Goal: Communication & Community: Ask a question

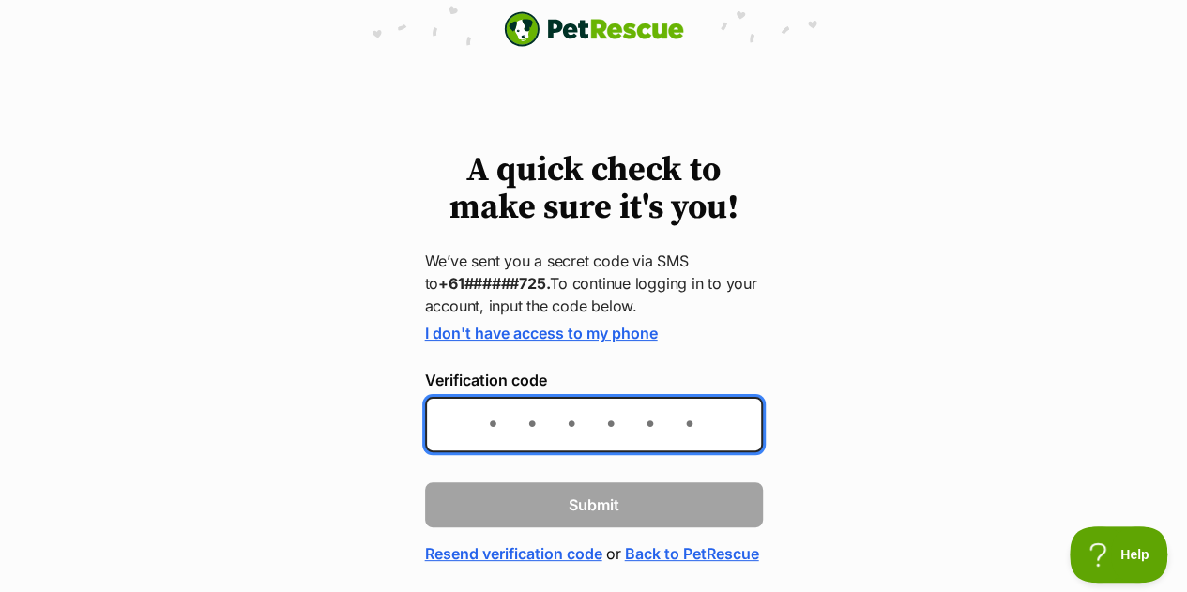
click at [479, 430] on input "Verification code" at bounding box center [594, 424] width 338 height 55
type input "118240"
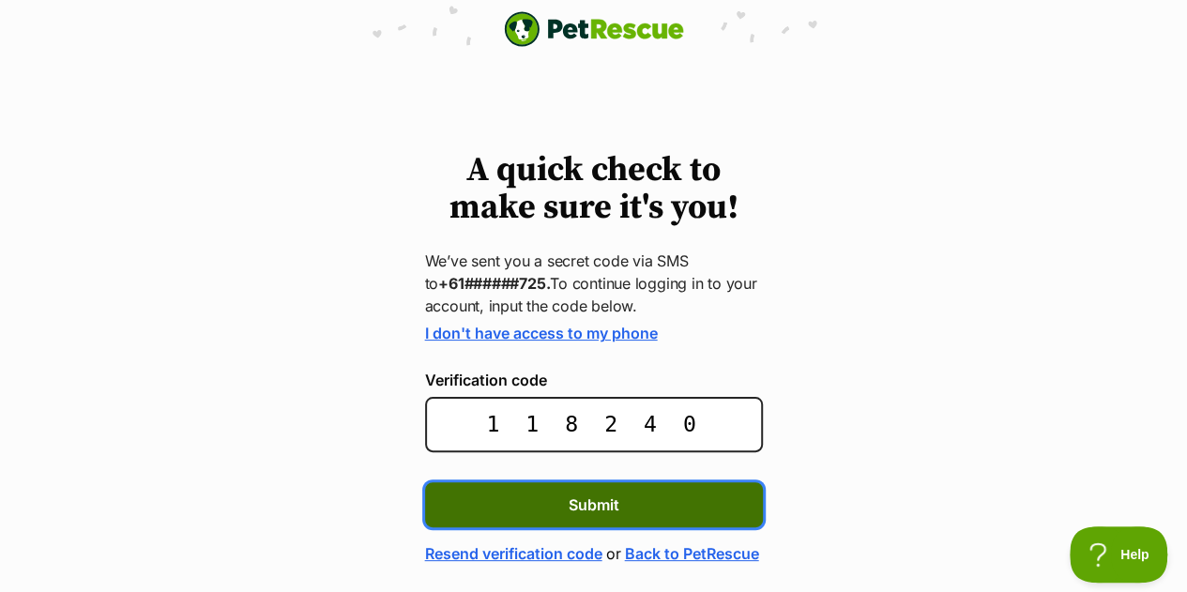
click at [508, 503] on button "Submit" at bounding box center [594, 504] width 338 height 45
click at [592, 513] on span "Submit" at bounding box center [594, 505] width 51 height 23
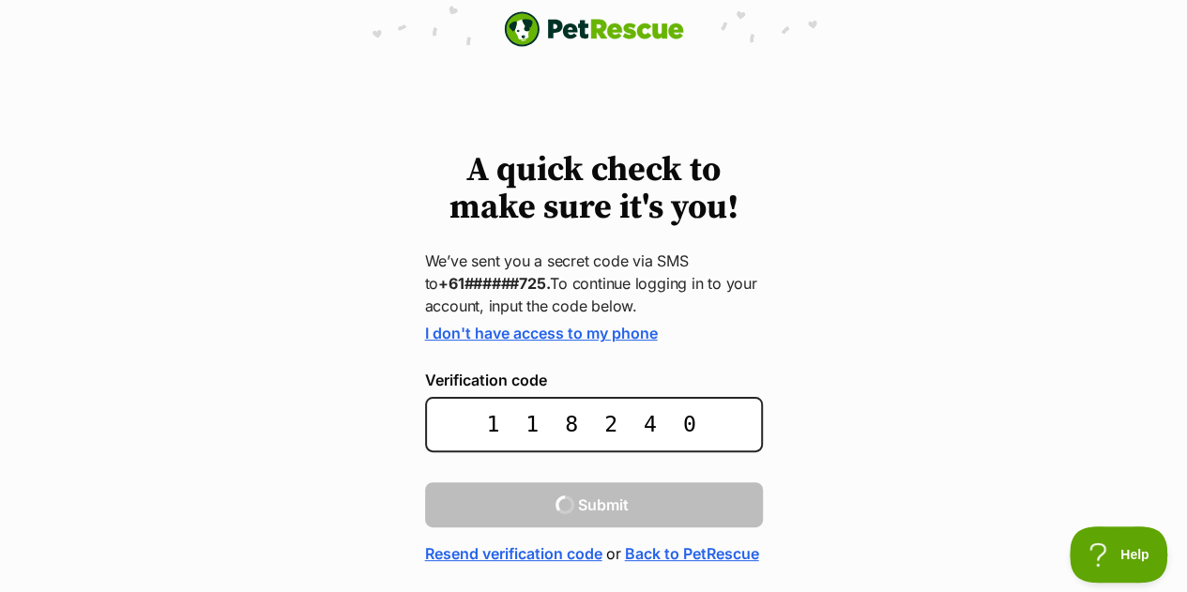
drag, startPoint x: 1184, startPoint y: 303, endPoint x: 1158, endPoint y: 456, distance: 155.2
click at [1158, 456] on div "A quick check to make sure it's you! We’ve sent you a secret code via SMS to +6…" at bounding box center [593, 358] width 1187 height 413
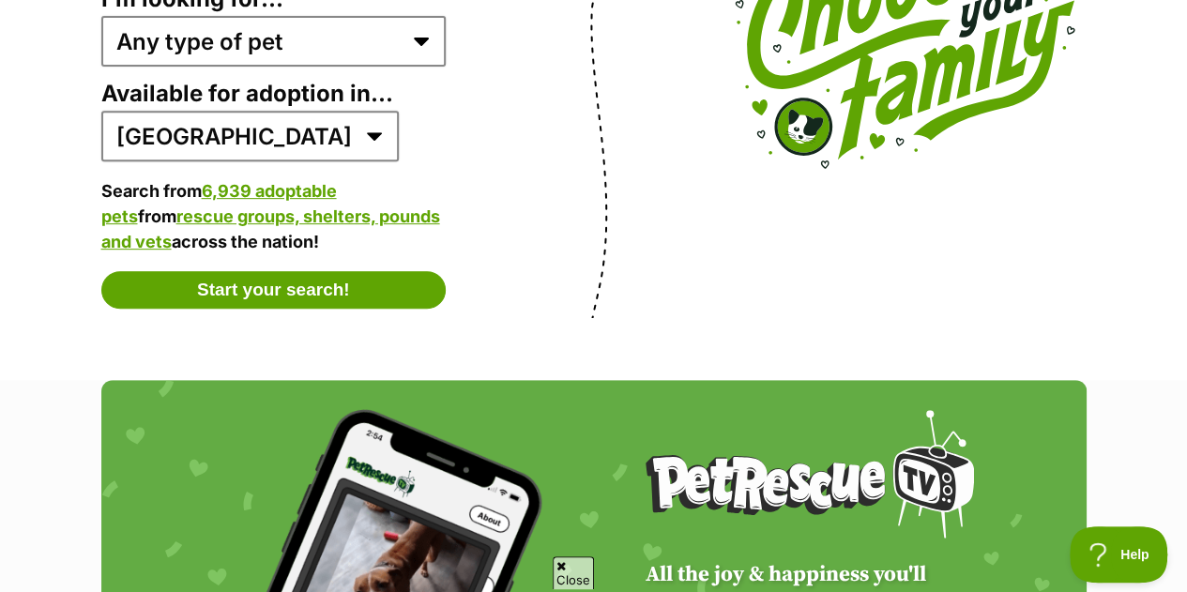
scroll to position [3404, 0]
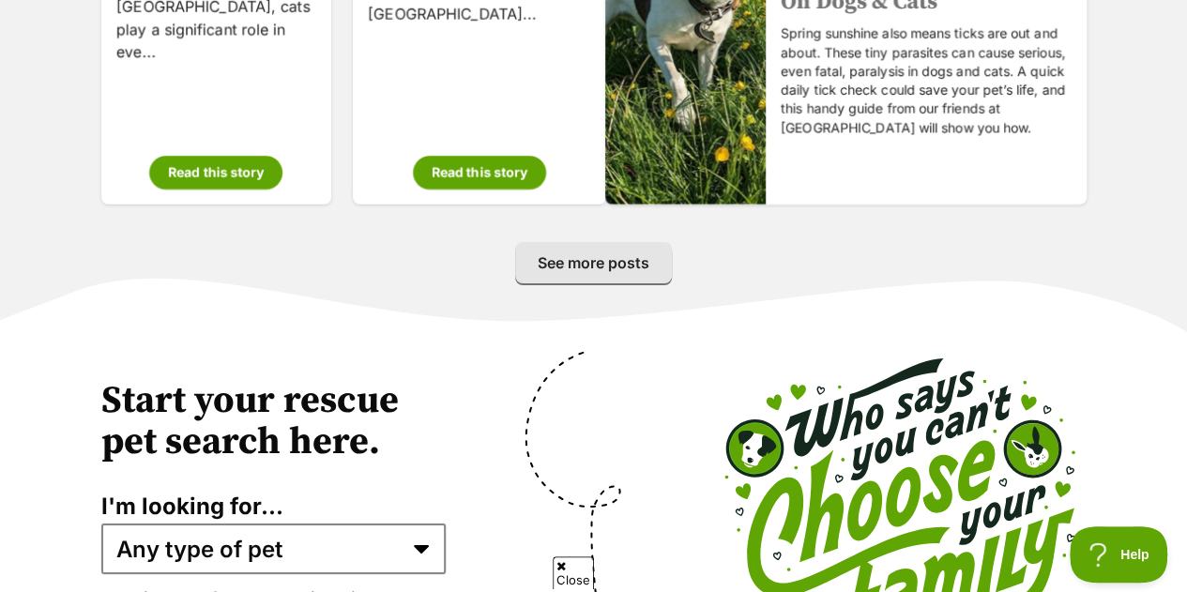
drag, startPoint x: 1125, startPoint y: 369, endPoint x: 1124, endPoint y: 378, distance: 9.4
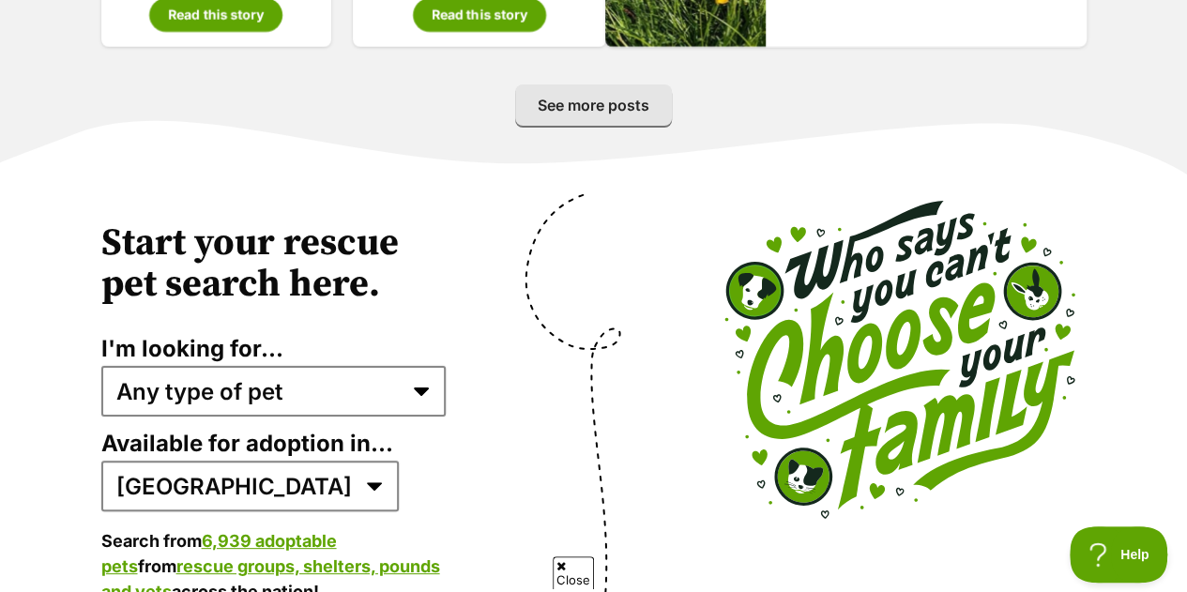
scroll to position [3603, 0]
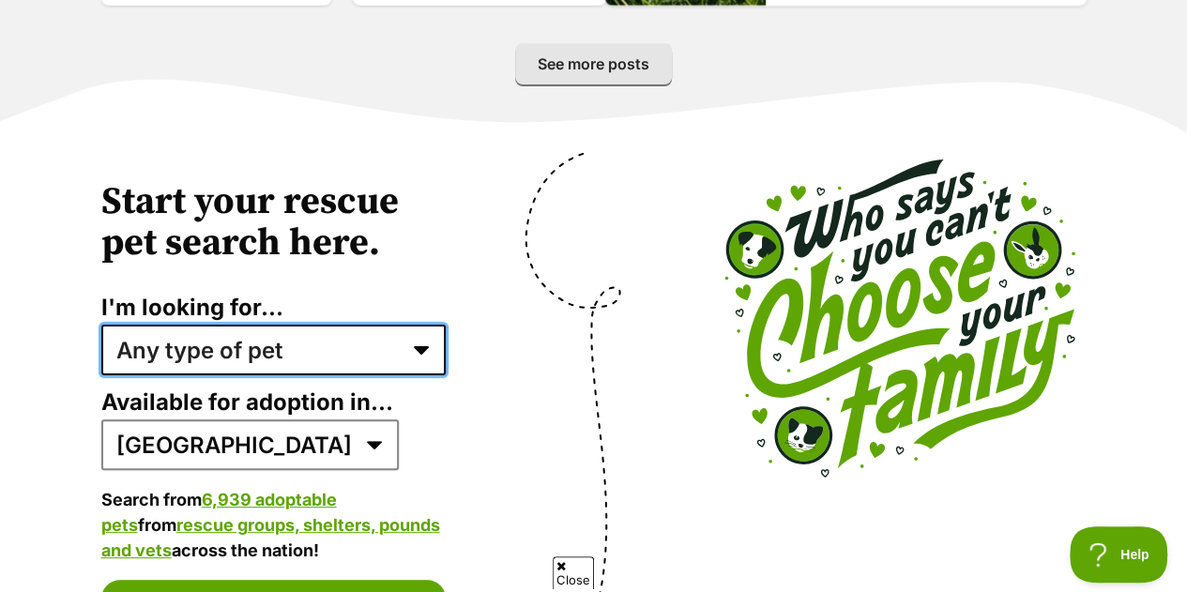
click at [415, 325] on select "Any type of pet Dogs Cats Other pets Pets looking for a home together Pets need…" at bounding box center [273, 350] width 345 height 51
click at [101, 325] on select "Any type of pet Dogs Cats Other pets Pets looking for a home together Pets need…" at bounding box center [273, 350] width 345 height 51
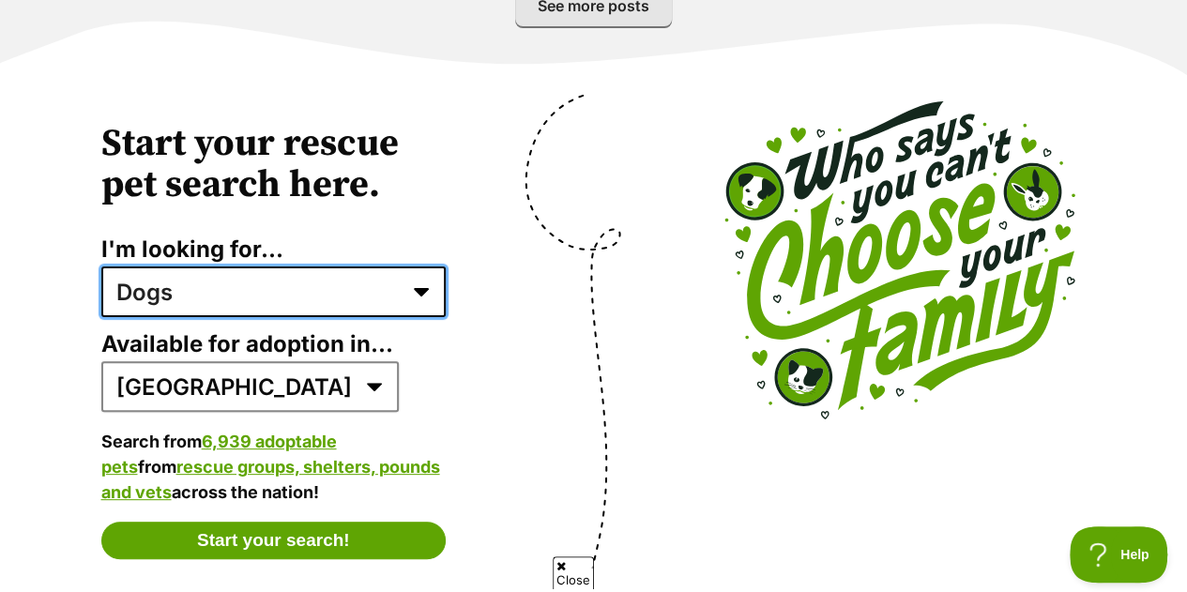
scroll to position [3656, 0]
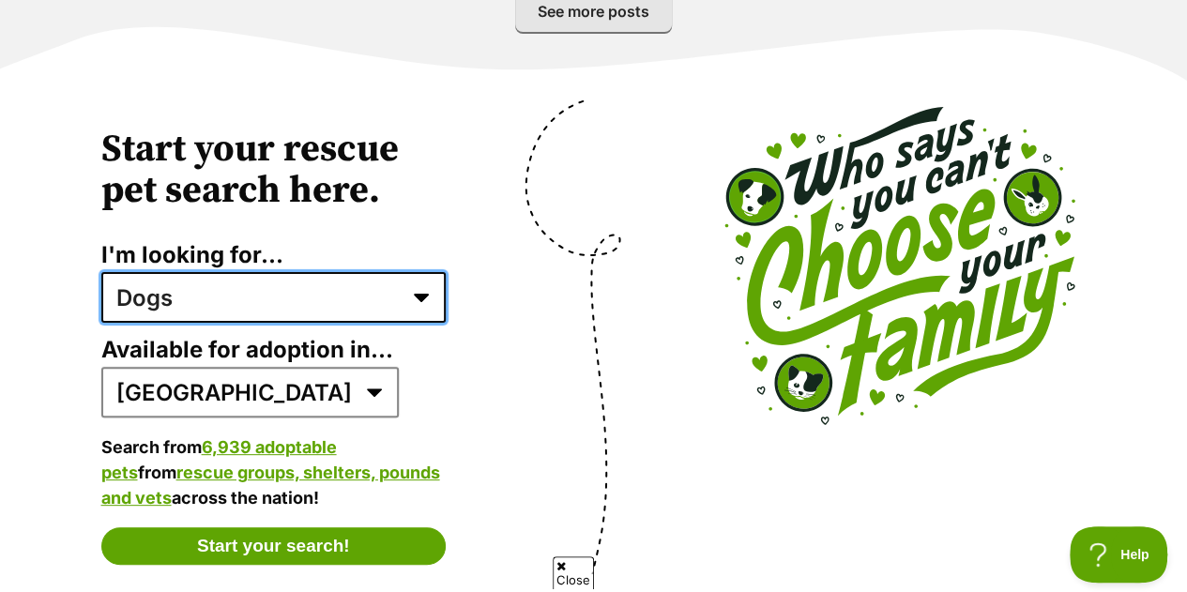
click at [424, 272] on select "Any type of pet Dogs Cats Other pets Pets looking for a home together Pets need…" at bounding box center [273, 297] width 345 height 51
click at [101, 272] on select "Any type of pet Dogs Cats Other pets Pets looking for a home together Pets need…" at bounding box center [273, 297] width 345 height 51
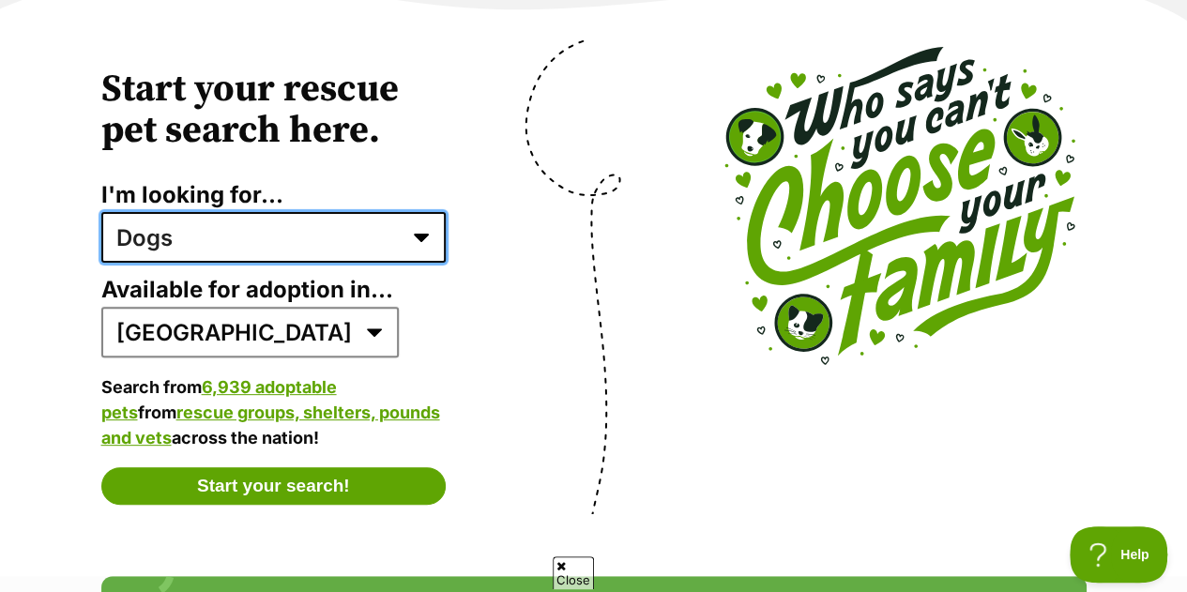
scroll to position [3717, 0]
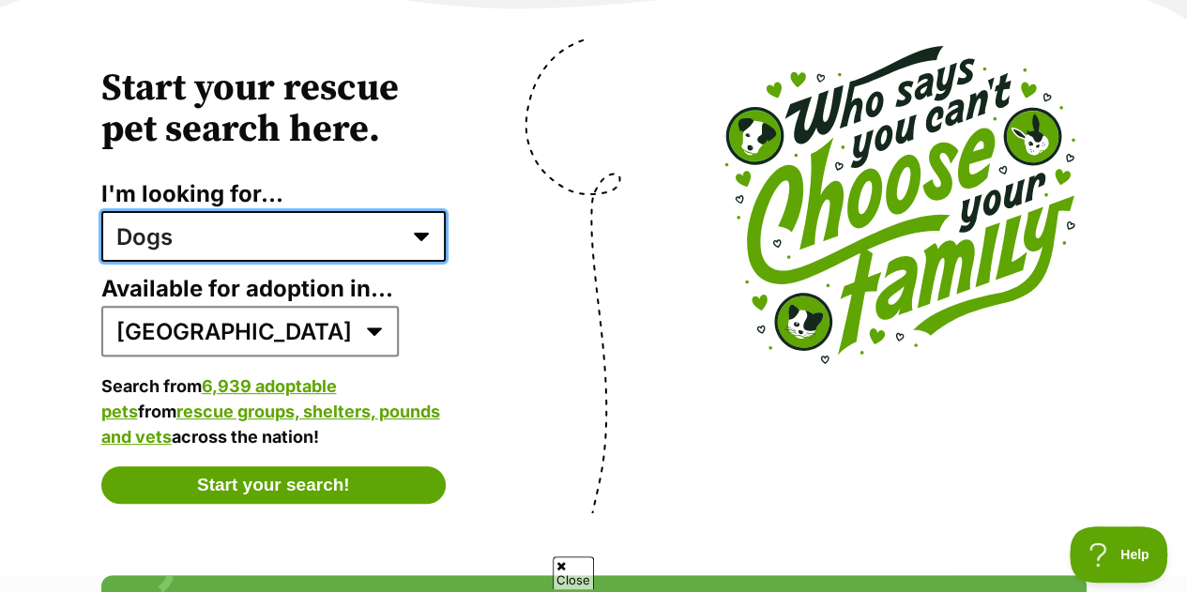
click at [414, 211] on select "Any type of pet Dogs Cats Other pets Pets looking for a home together Pets need…" at bounding box center [273, 236] width 345 height 51
select select "other_pets"
click at [101, 211] on select "Any type of pet Dogs Cats Other pets Pets looking for a home together Pets need…" at bounding box center [273, 236] width 345 height 51
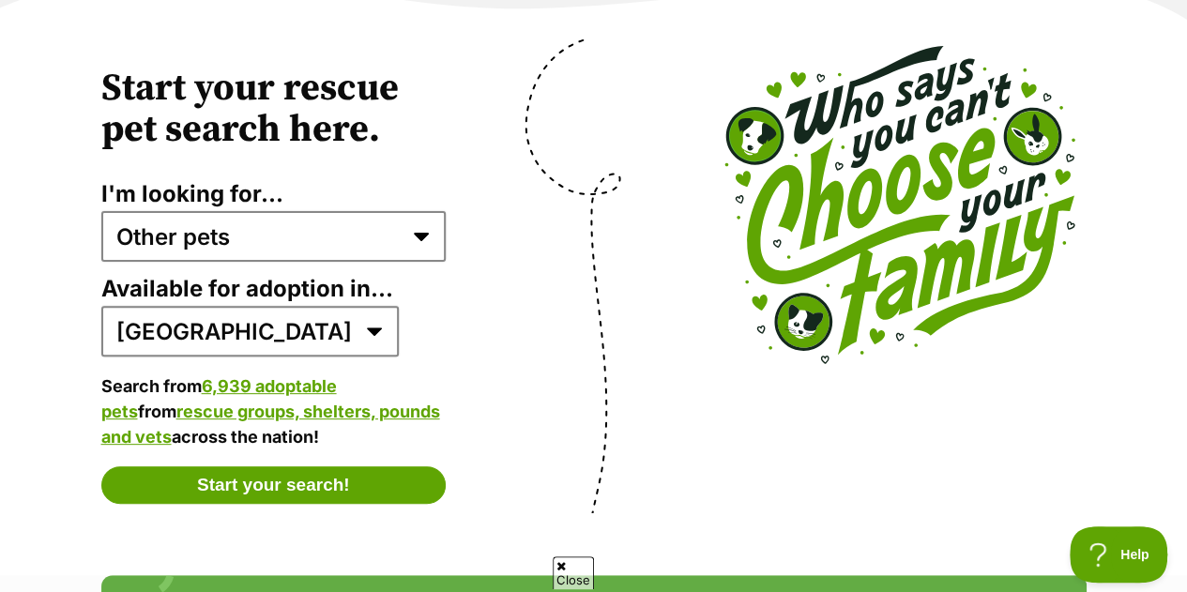
drag, startPoint x: 1184, startPoint y: 387, endPoint x: 1182, endPoint y: 425, distance: 38.5
click at [1180, 445] on section "Start your rescue pet search here. I'm looking for... Any type of pet Dogs Cats…" at bounding box center [593, 301] width 1187 height 548
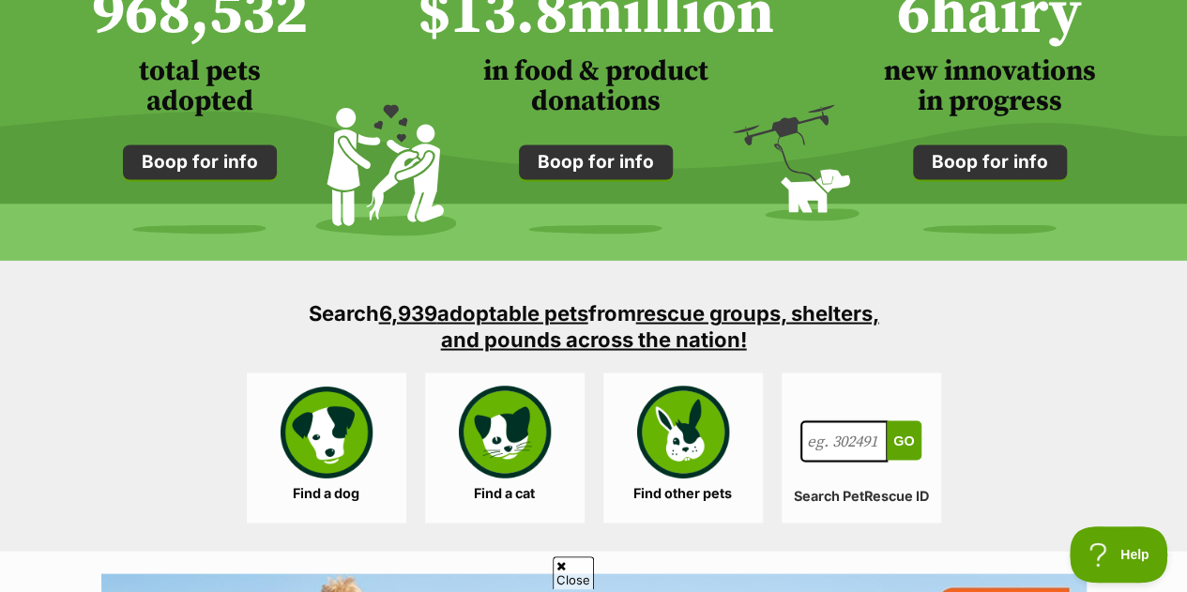
scroll to position [1580, 0]
paste input "1144640"
type input "1144640"
click at [903, 420] on button "Go" at bounding box center [904, 439] width 34 height 39
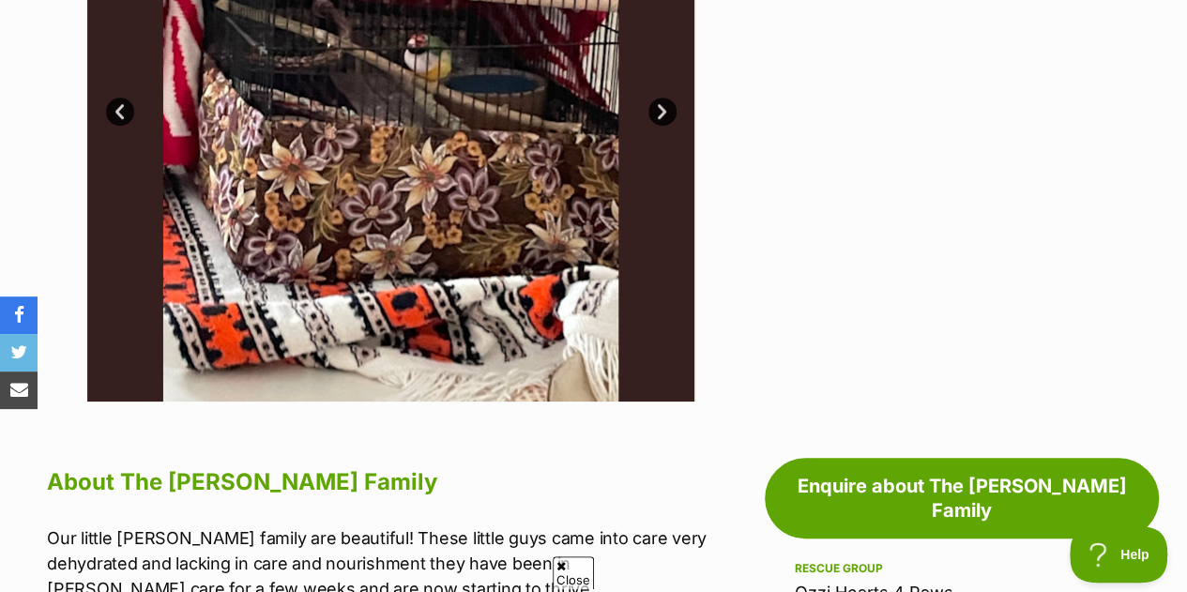
scroll to position [797, 0]
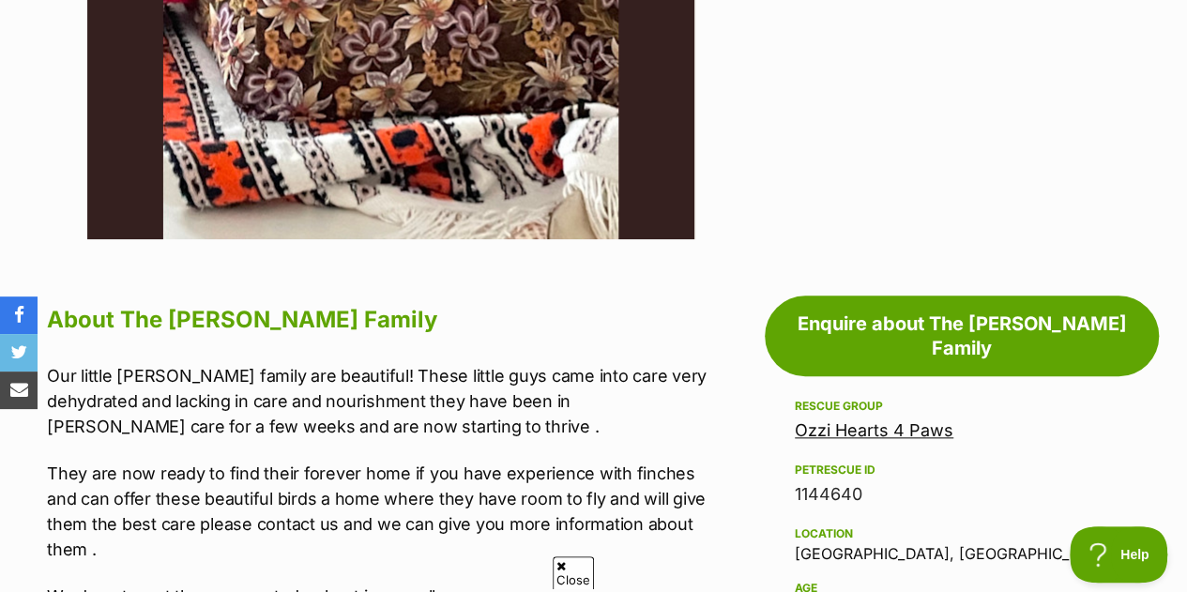
drag, startPoint x: 794, startPoint y: 427, endPoint x: 862, endPoint y: 427, distance: 68.5
click at [862, 481] on div "1144640" at bounding box center [962, 494] width 334 height 26
copy div "1144640"
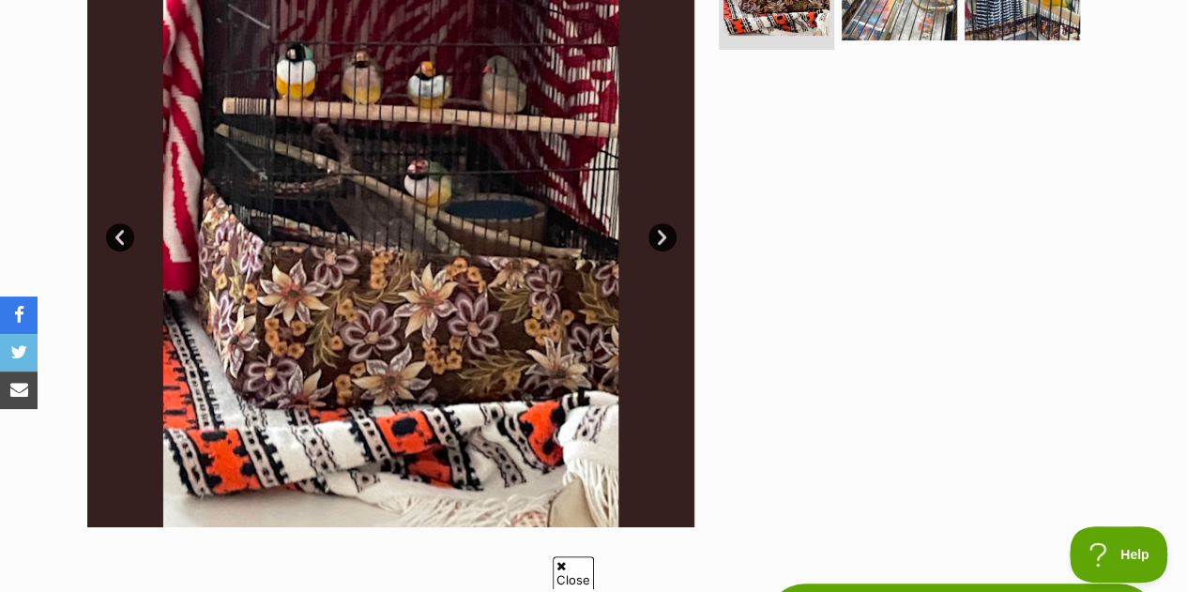
scroll to position [587, 0]
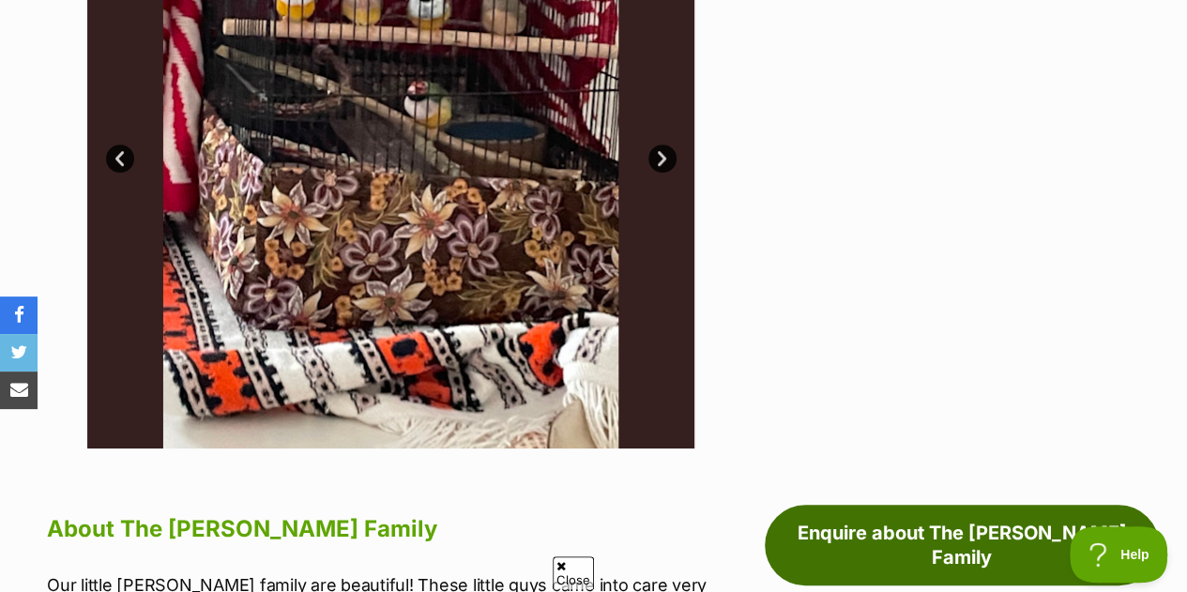
click at [936, 505] on link "Enquire about The [PERSON_NAME] Family" at bounding box center [962, 545] width 394 height 81
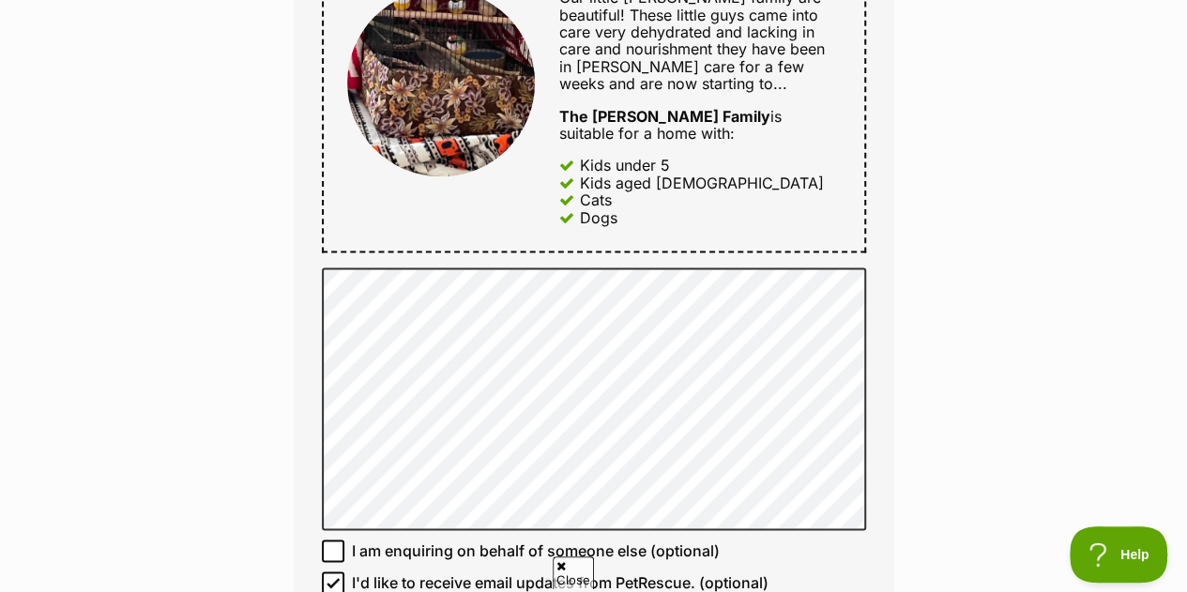
scroll to position [1149, 0]
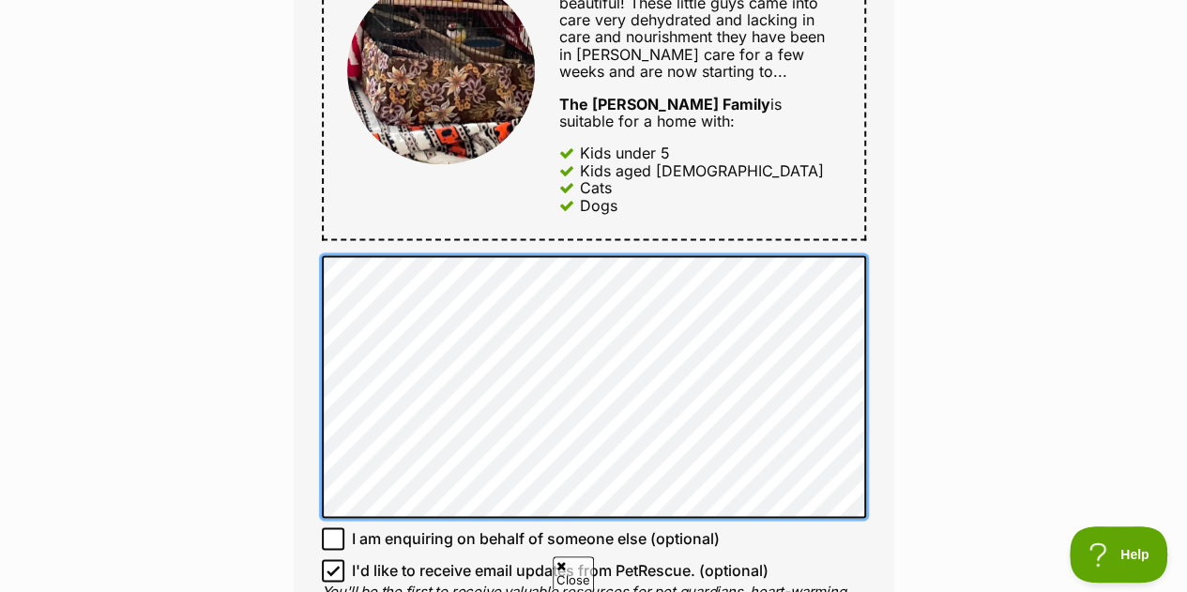
click at [867, 399] on div "Full name [PERSON_NAME] Email We require this to be able to send you communicat…" at bounding box center [594, 74] width 601 height 1244
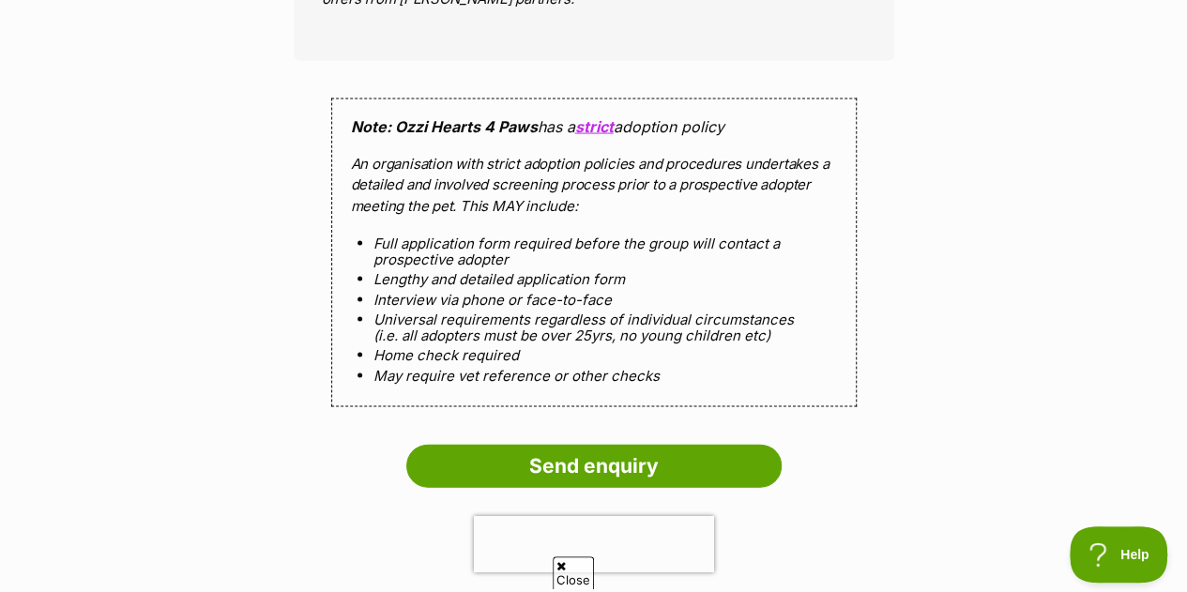
scroll to position [1832, 0]
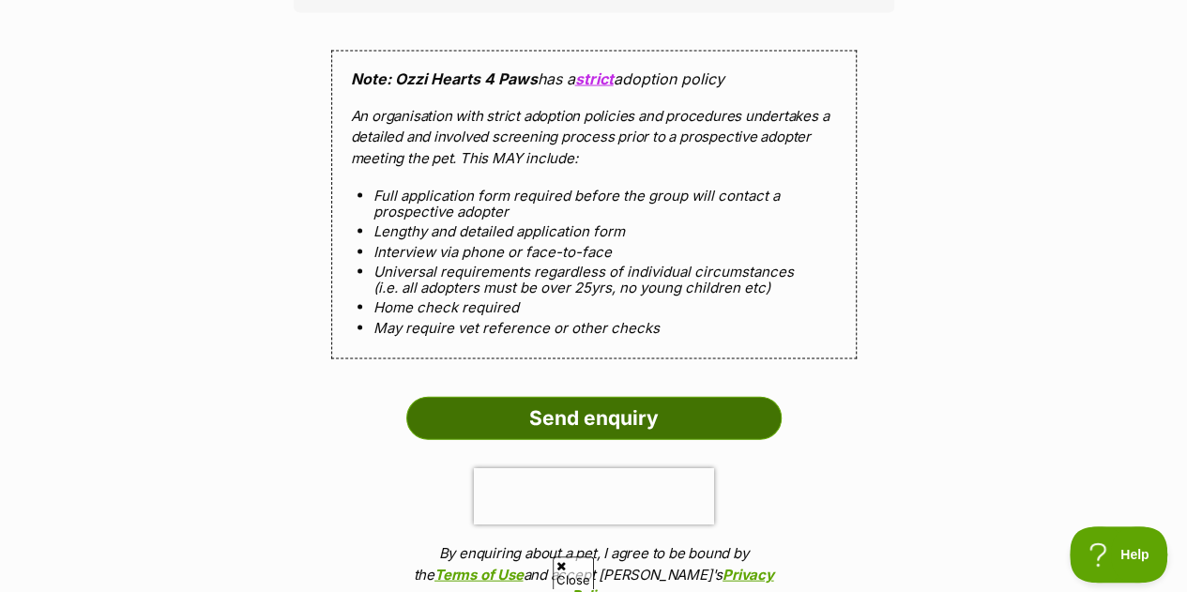
click at [597, 397] on input "Send enquiry" at bounding box center [593, 418] width 375 height 43
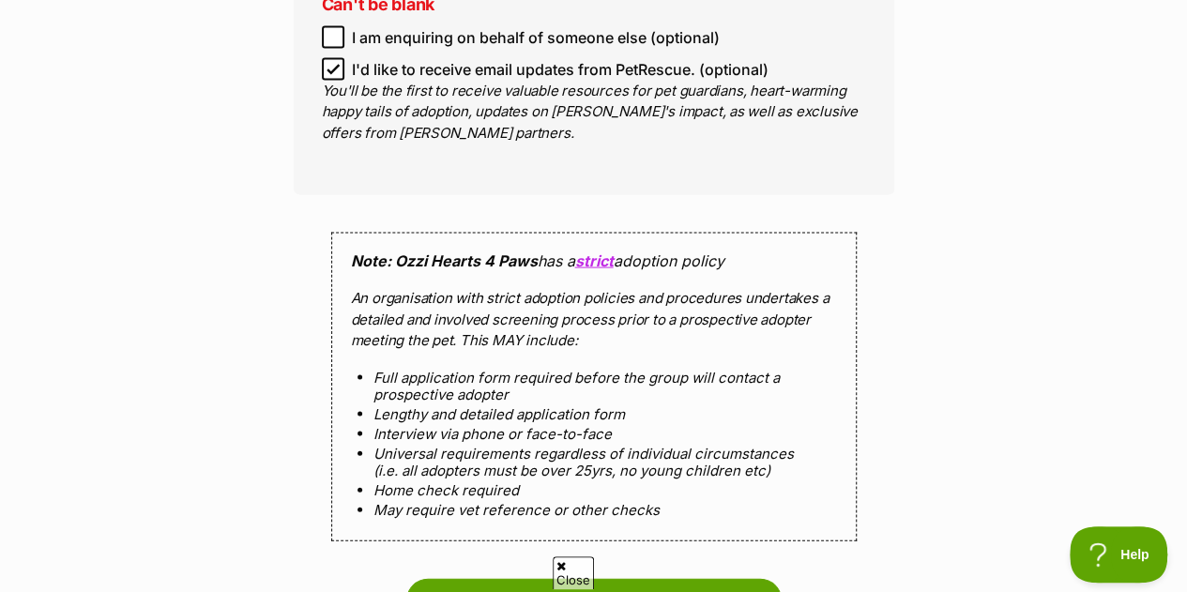
scroll to position [1791, 0]
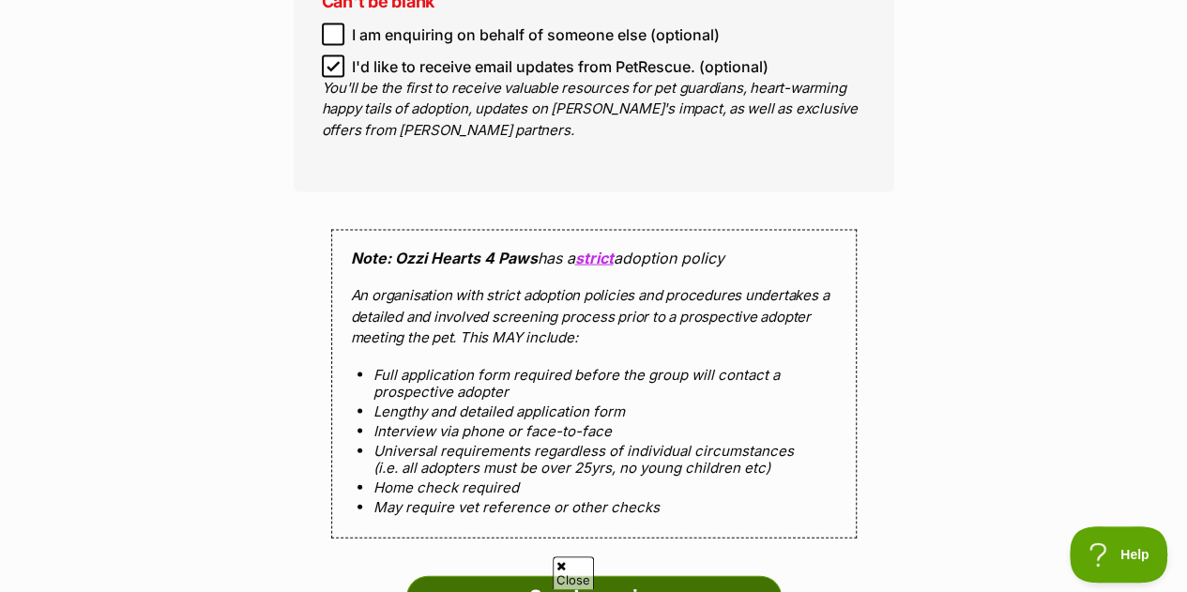
click at [635, 576] on input "Send enquiry" at bounding box center [593, 597] width 375 height 43
click at [567, 576] on input "Send enquiry" at bounding box center [593, 597] width 375 height 43
